Goal: Task Accomplishment & Management: Complete application form

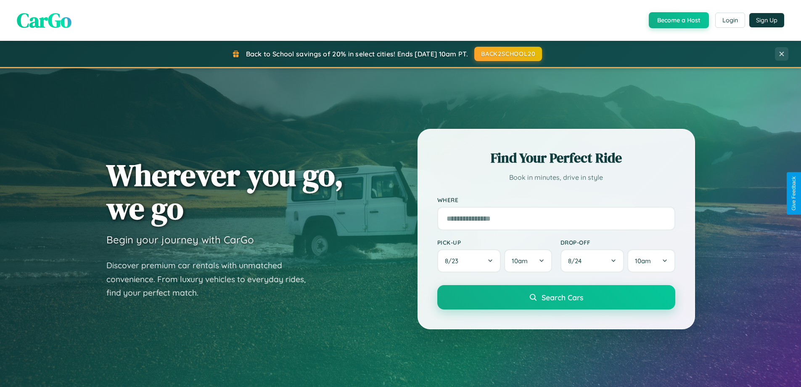
scroll to position [1619, 0]
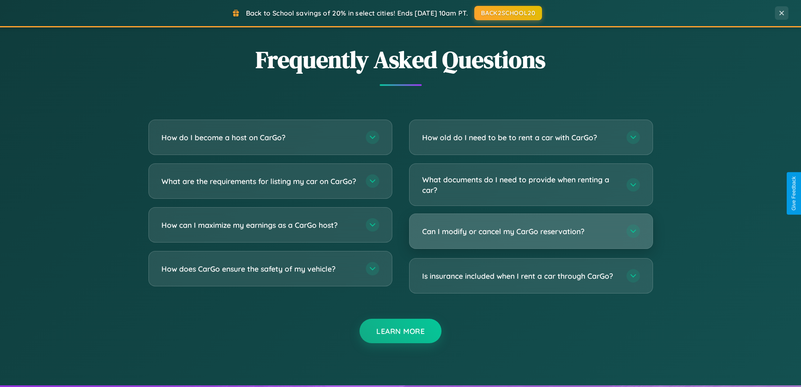
click at [531, 232] on h3 "Can I modify or cancel my CarGo reservation?" at bounding box center [520, 231] width 196 height 11
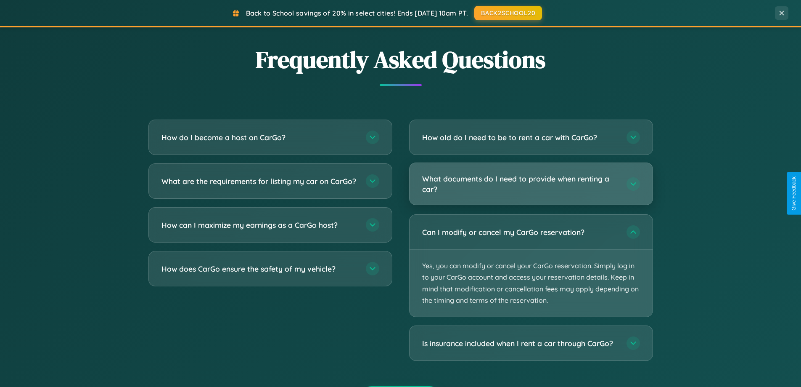
click at [531, 184] on h3 "What documents do I need to provide when renting a car?" at bounding box center [520, 183] width 196 height 21
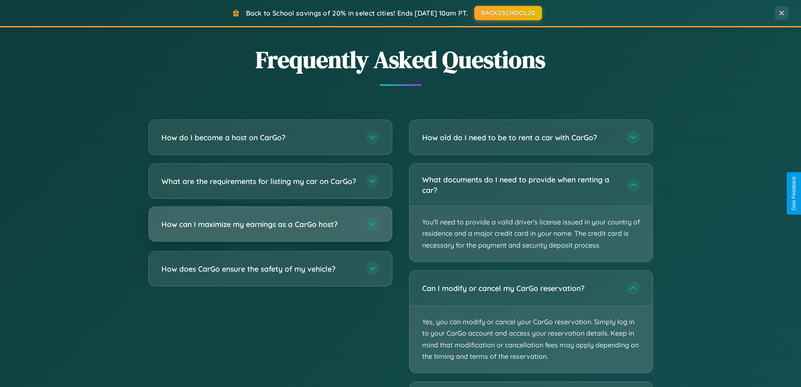
click at [270, 229] on h3 "How can I maximize my earnings as a CarGo host?" at bounding box center [260, 224] width 196 height 11
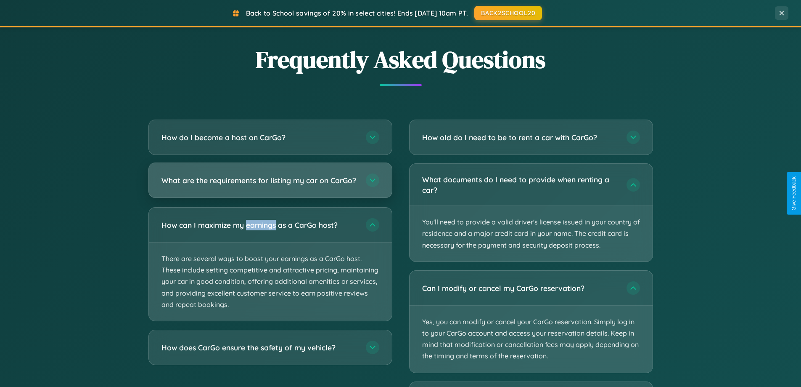
click at [270, 184] on h3 "What are the requirements for listing my car on CarGo?" at bounding box center [260, 180] width 196 height 11
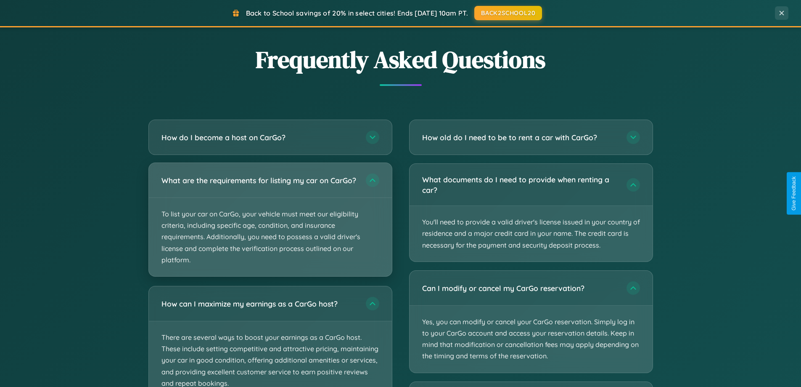
scroll to position [579, 0]
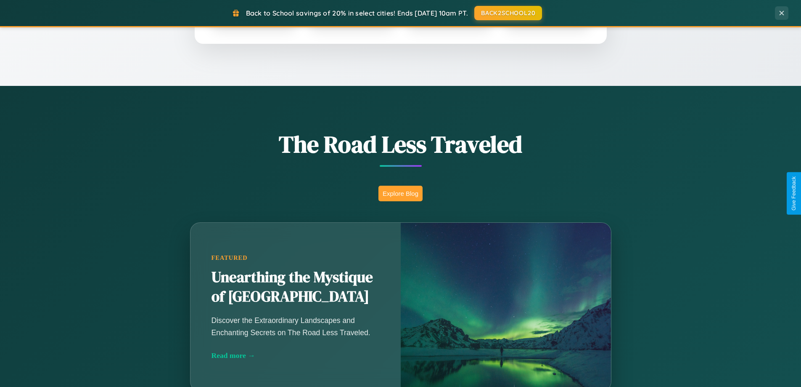
click at [400, 193] on button "Explore Blog" at bounding box center [401, 194] width 44 height 16
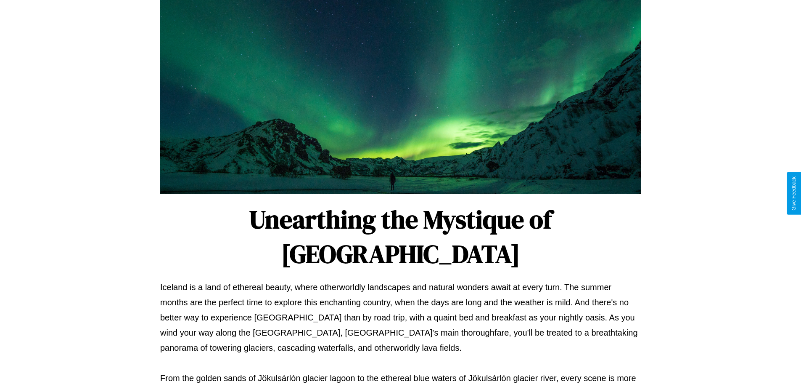
scroll to position [272, 0]
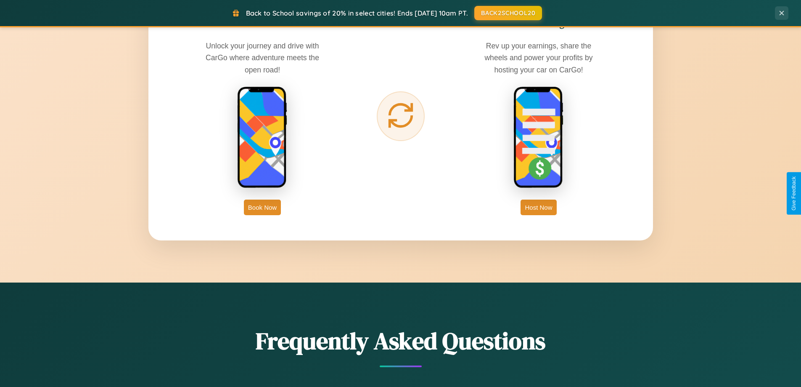
scroll to position [1352, 0]
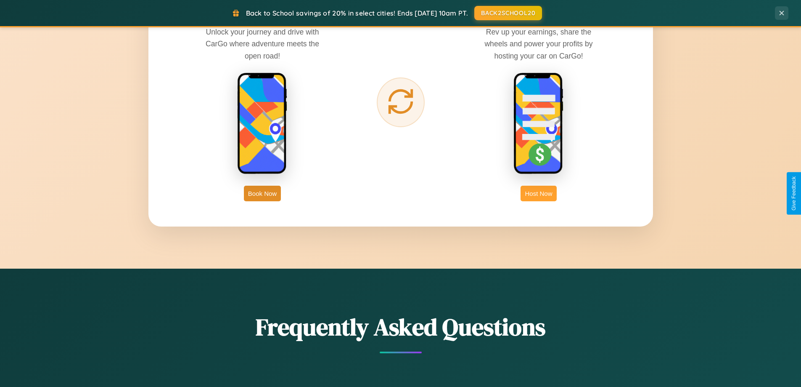
click at [539, 193] on button "Host Now" at bounding box center [539, 194] width 36 height 16
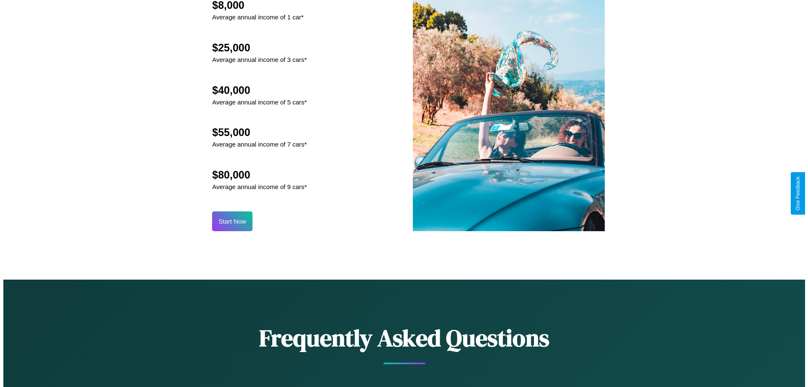
scroll to position [877, 0]
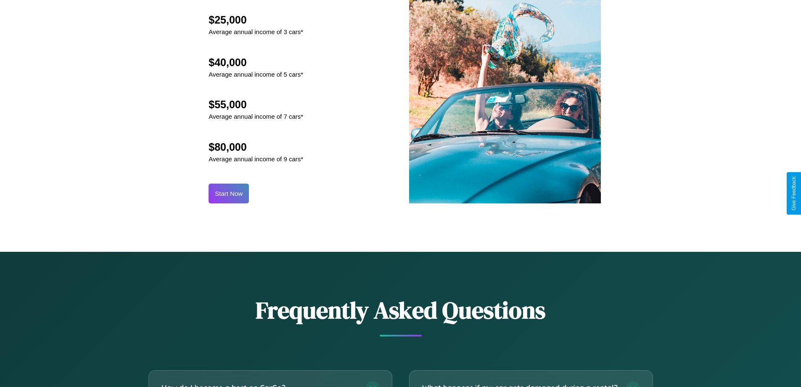
click at [229, 193] on button "Start Now" at bounding box center [229, 193] width 40 height 20
